Goal: Register for event/course

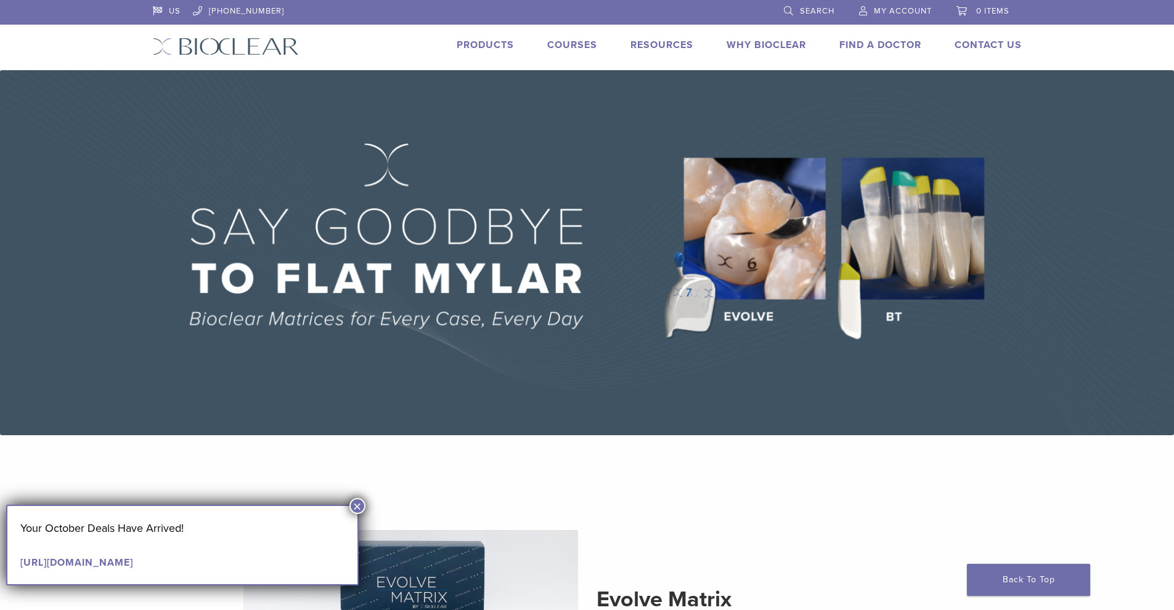
click at [572, 52] on div "Courses" at bounding box center [564, 47] width 65 height 18
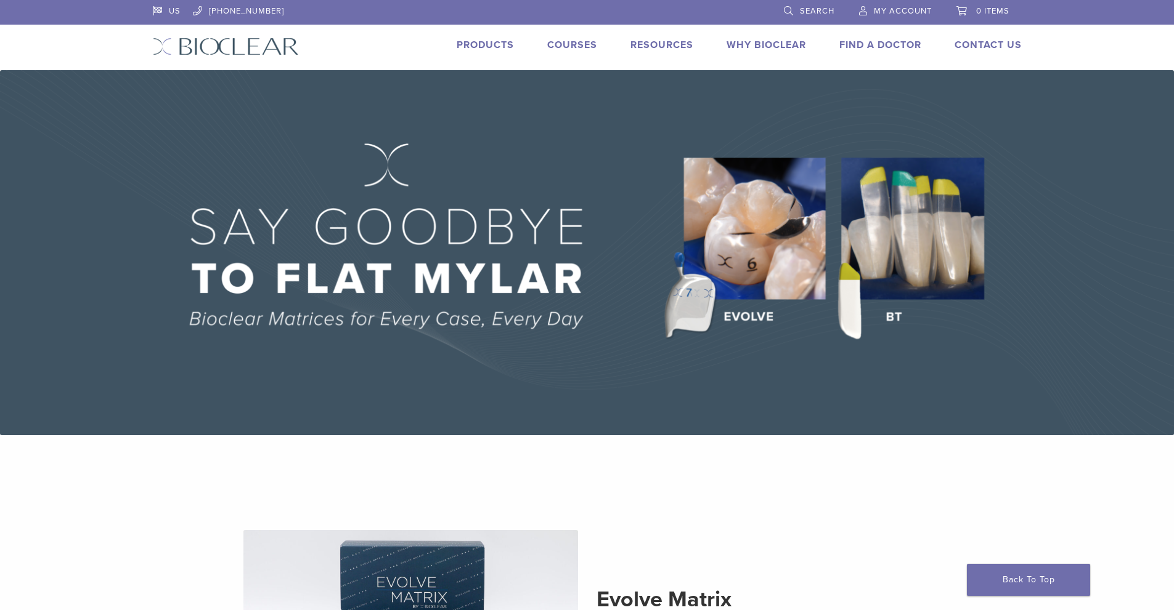
click at [572, 45] on link "Courses" at bounding box center [572, 45] width 50 height 12
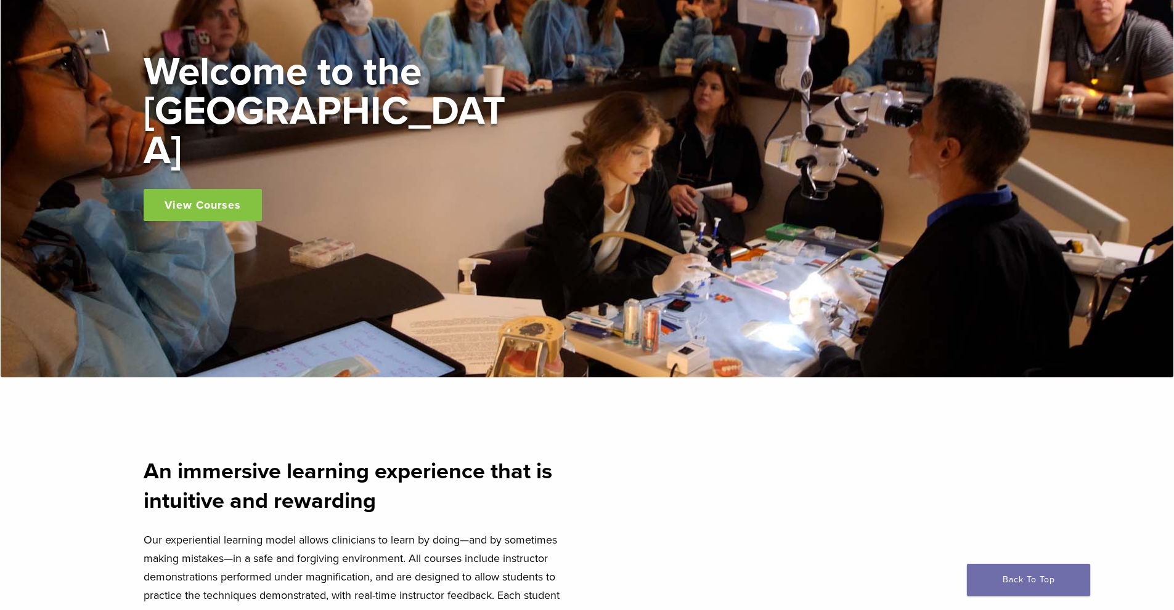
scroll to position [185, 0]
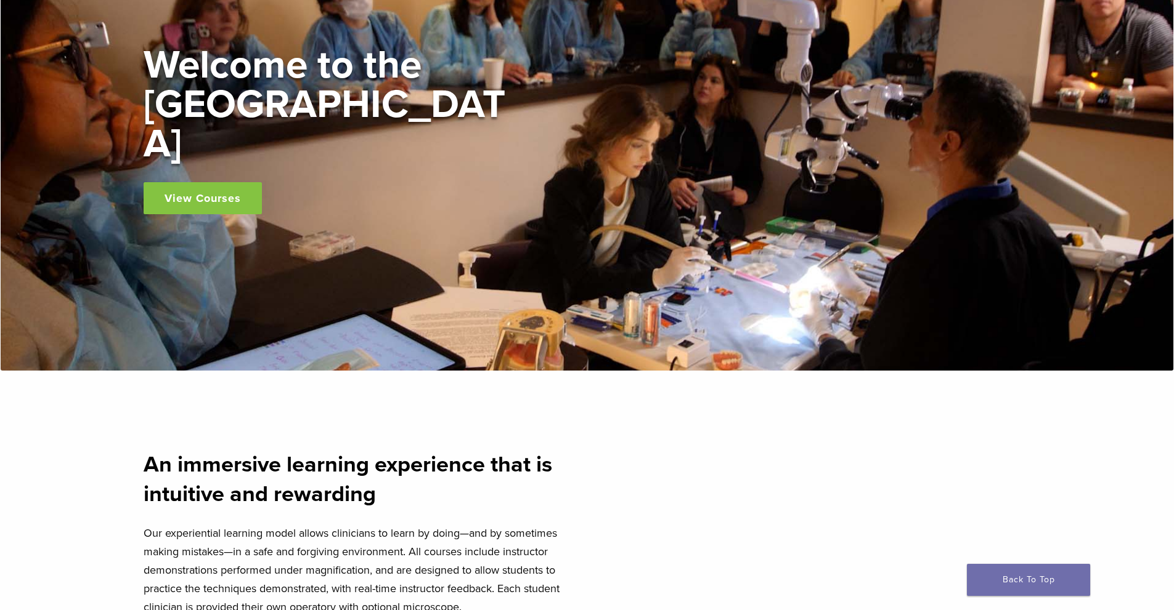
click at [241, 182] on link "View Courses" at bounding box center [203, 198] width 118 height 32
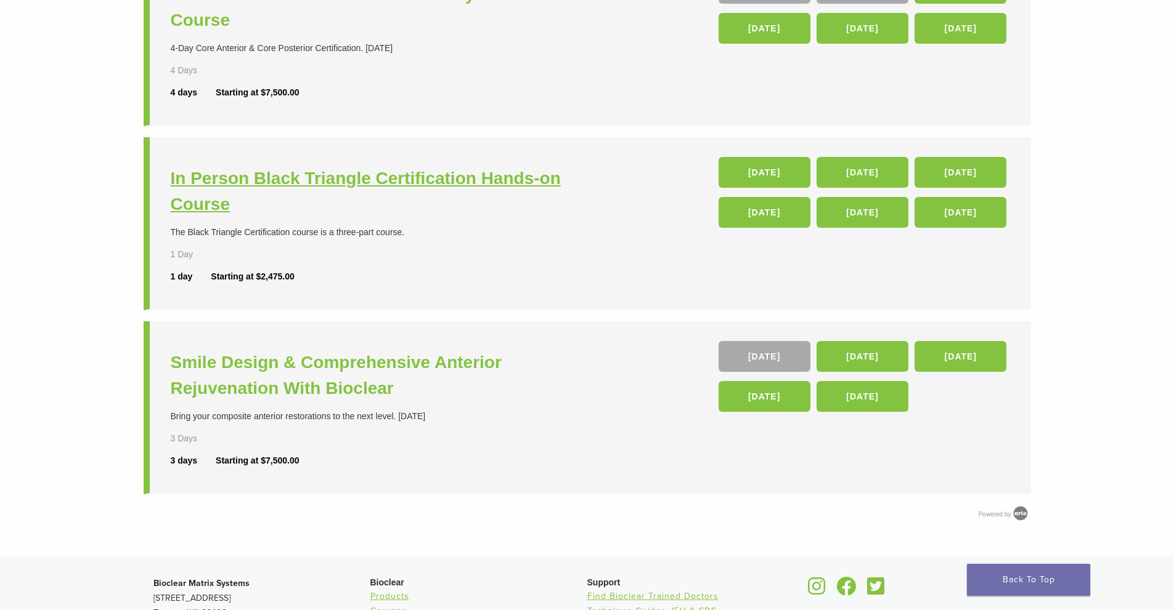
scroll to position [370, 0]
click at [365, 172] on h3 "In Person Black Triangle Certification Hands-on Course" at bounding box center [381, 192] width 420 height 52
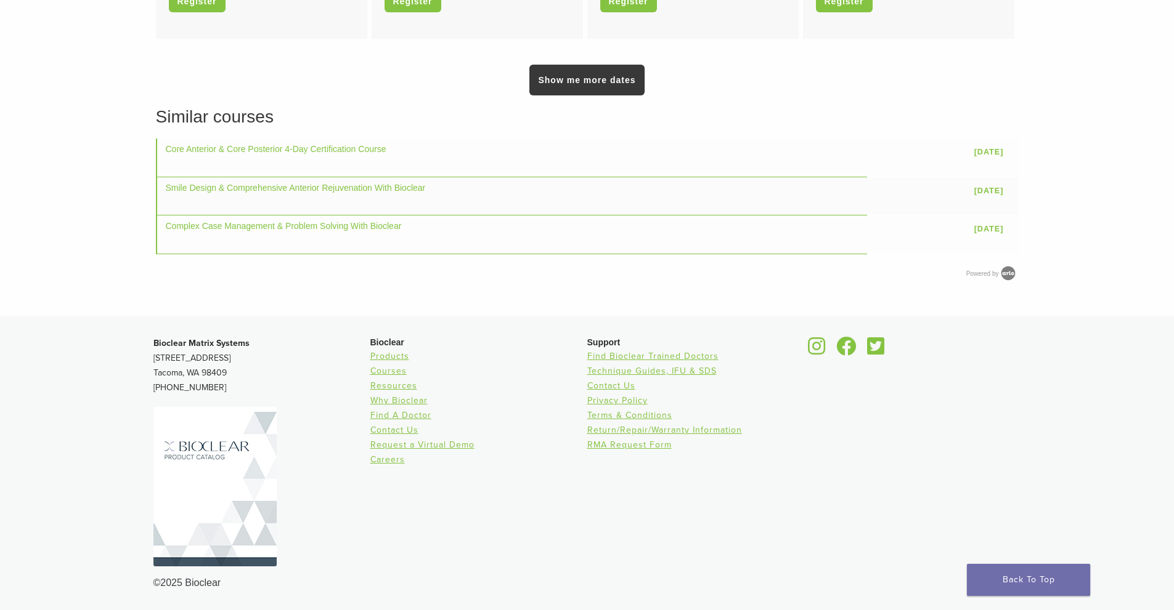
scroll to position [739, 0]
select select "**"
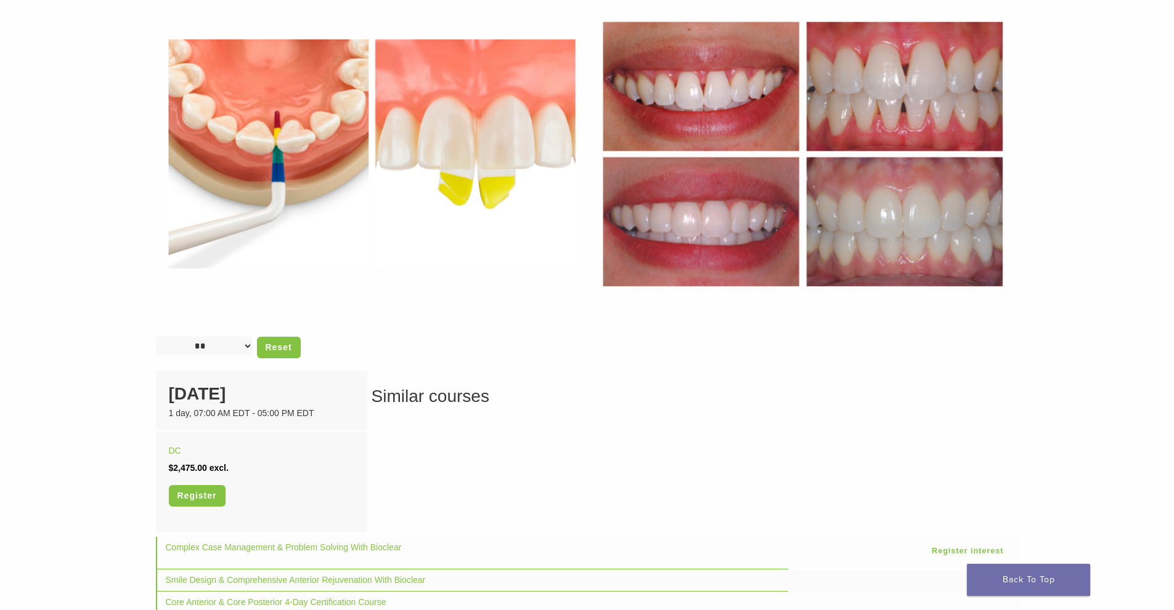
scroll to position [554, 0]
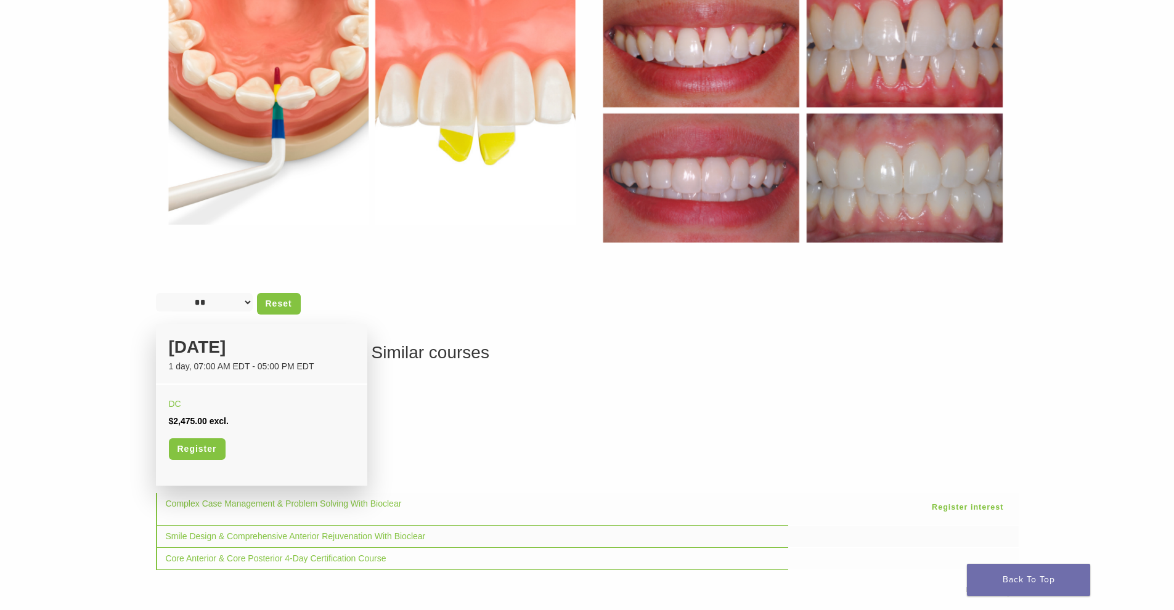
click at [222, 351] on div "[DATE]" at bounding box center [261, 348] width 185 height 26
click at [202, 450] on link "Register" at bounding box center [197, 450] width 57 height 22
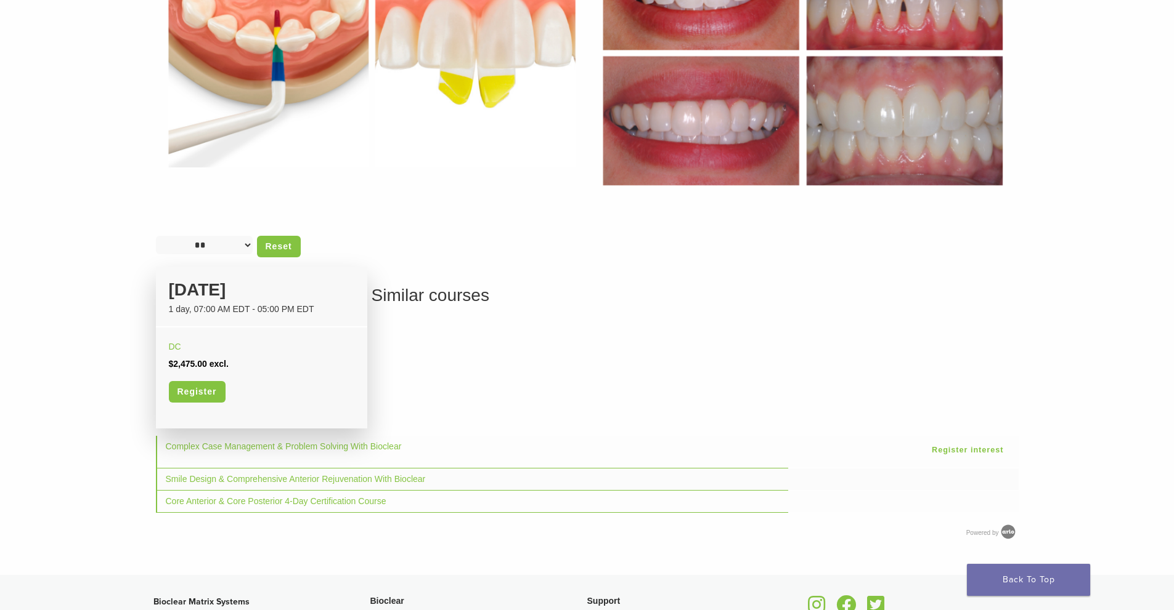
scroll to position [616, 0]
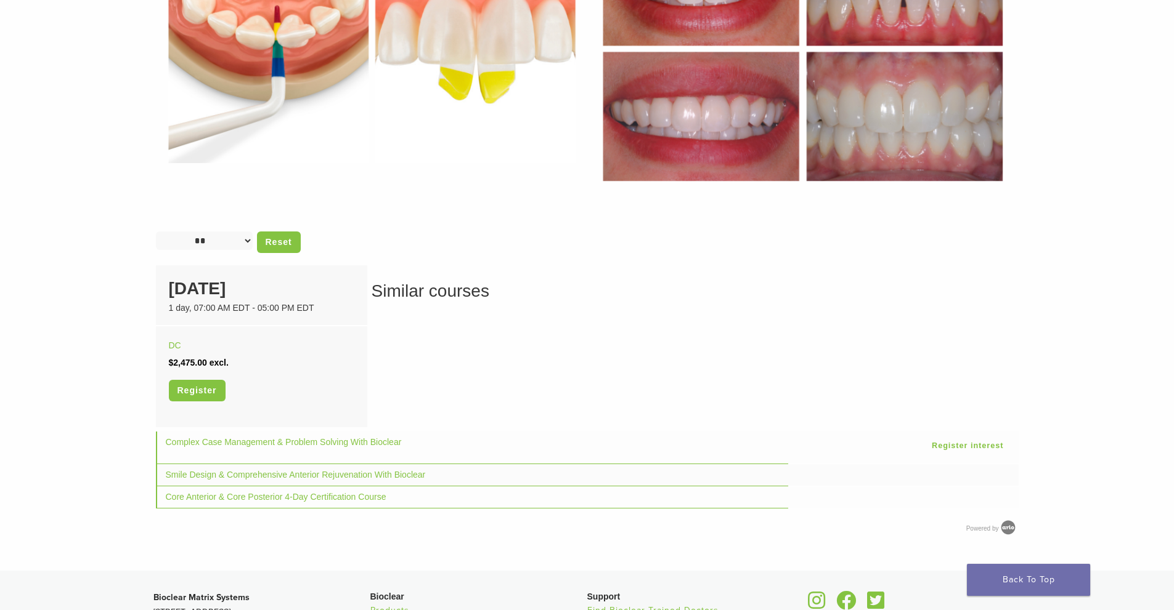
click at [245, 243] on select "**********" at bounding box center [204, 241] width 97 height 18
select select
click at [156, 232] on select "**********" at bounding box center [204, 241] width 97 height 18
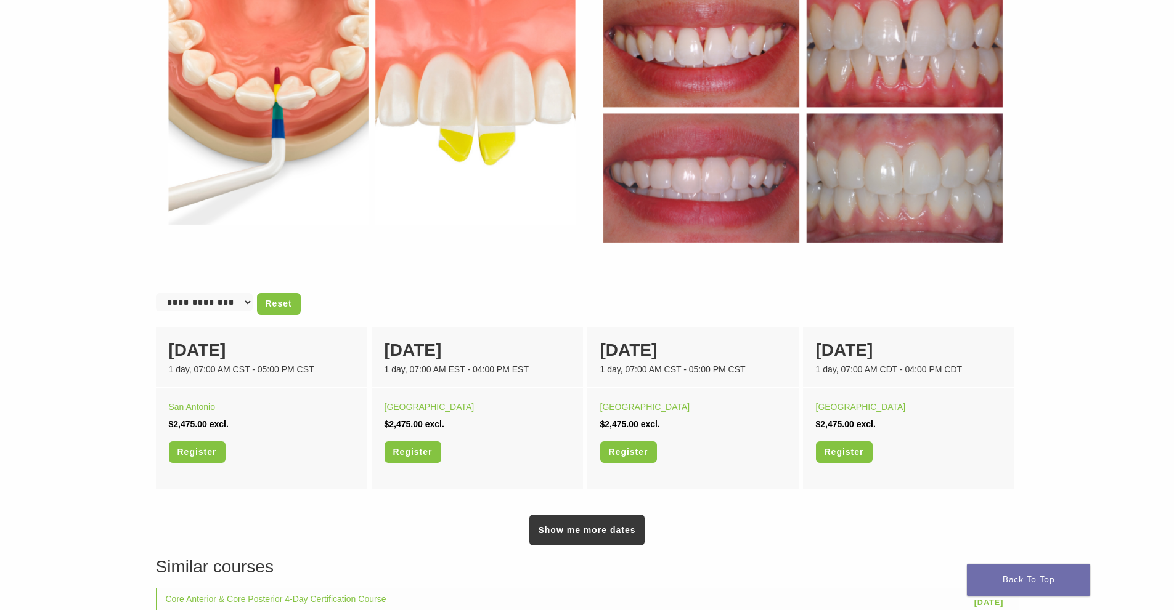
scroll to position [678, 0]
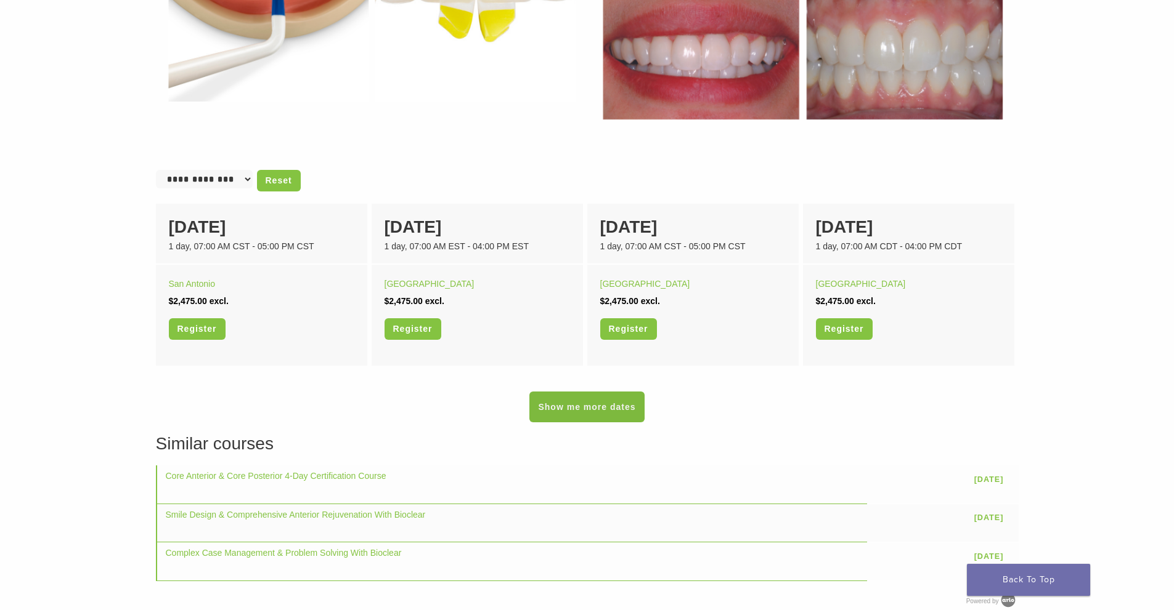
click at [564, 416] on link "Show me more dates" at bounding box center [586, 407] width 115 height 31
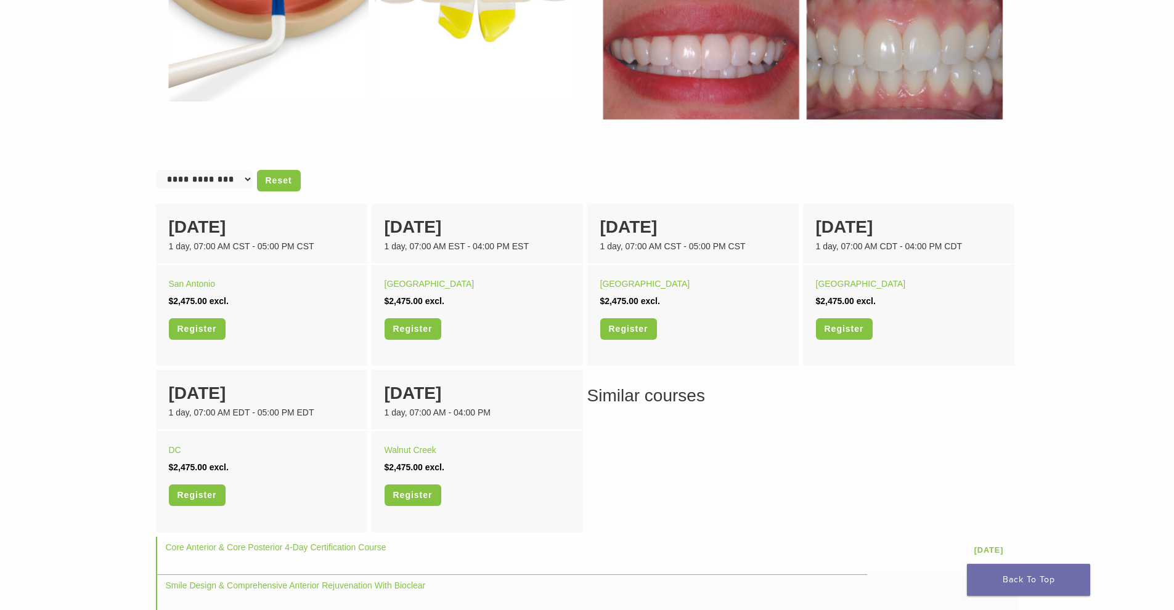
scroll to position [739, 0]
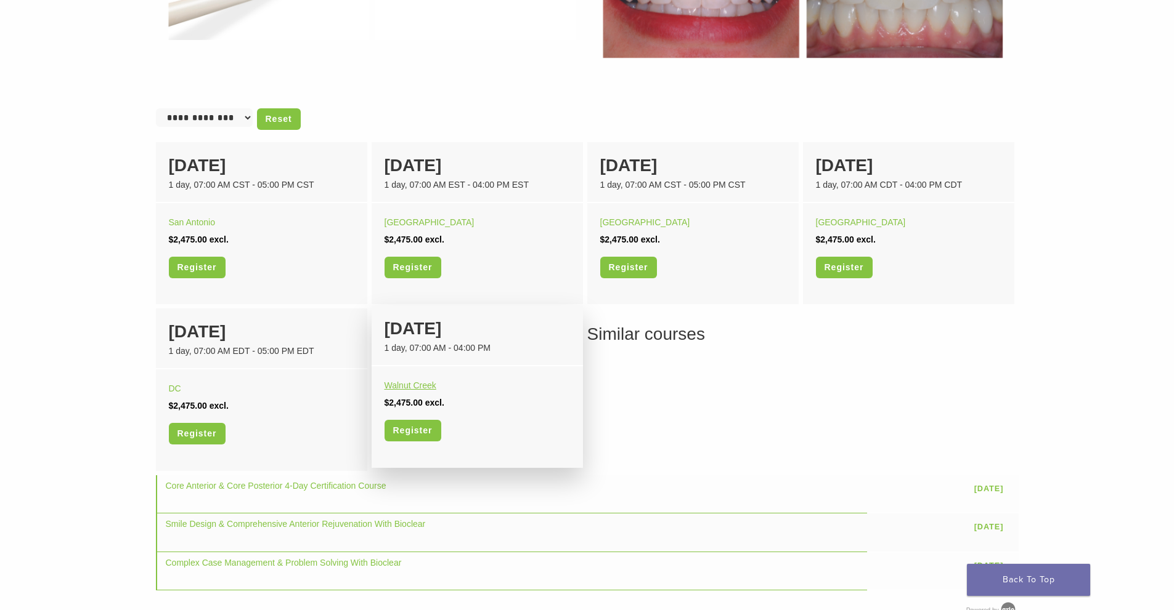
click at [416, 385] on link "Walnut Creek" at bounding box center [410, 386] width 52 height 10
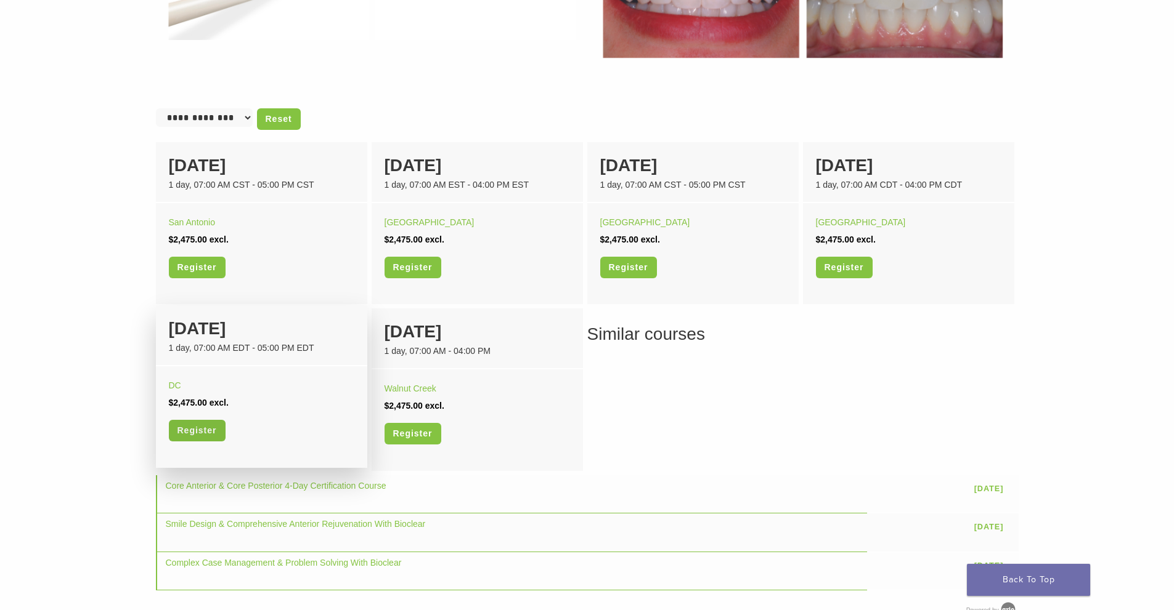
click at [203, 427] on link "Register" at bounding box center [197, 431] width 57 height 22
